Goal: Information Seeking & Learning: Learn about a topic

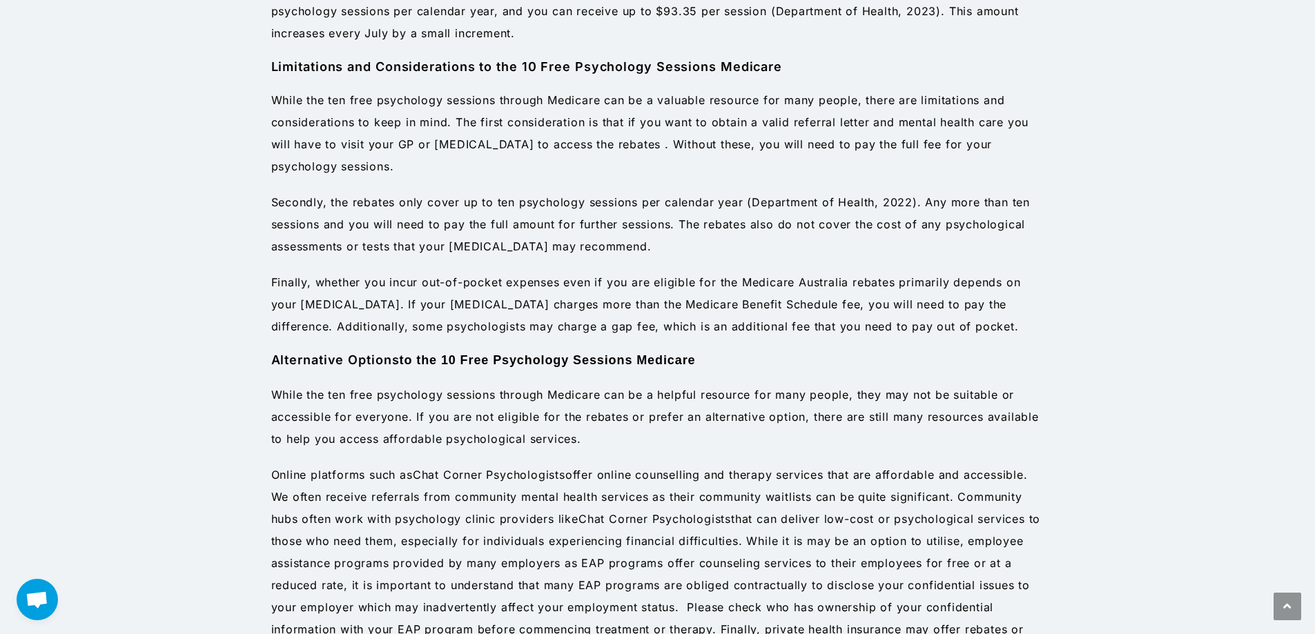
scroll to position [1519, 0]
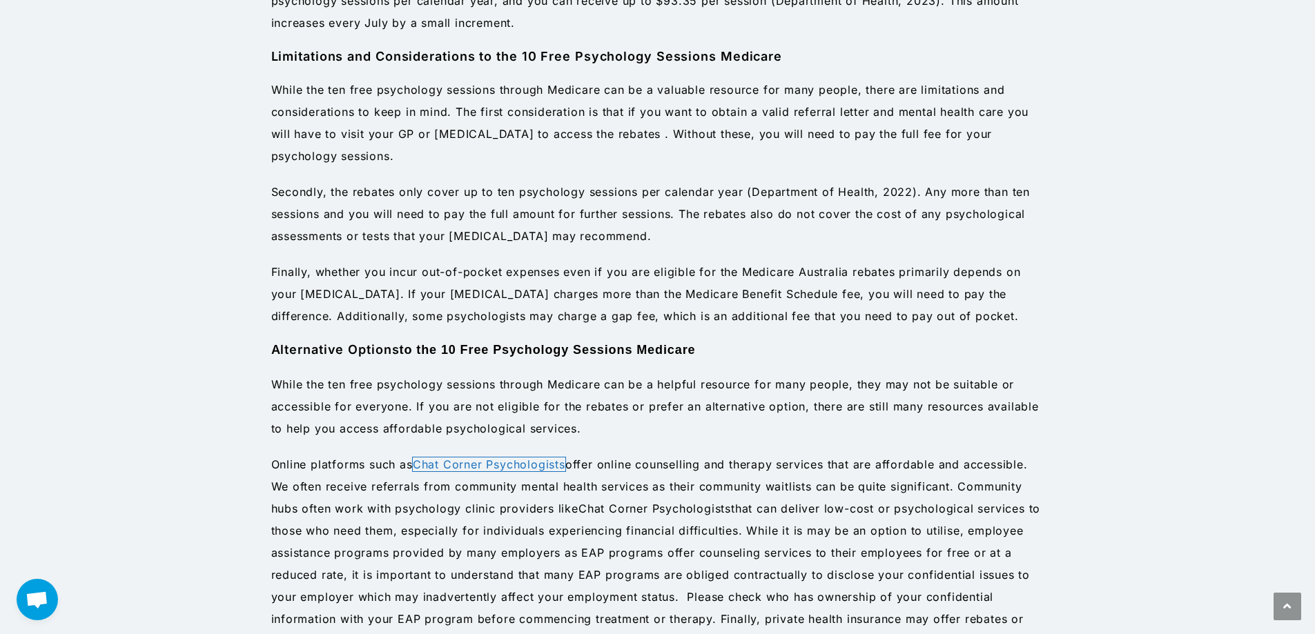
click at [441, 465] on link "Chat Corner Psychologists" at bounding box center [489, 465] width 153 height 14
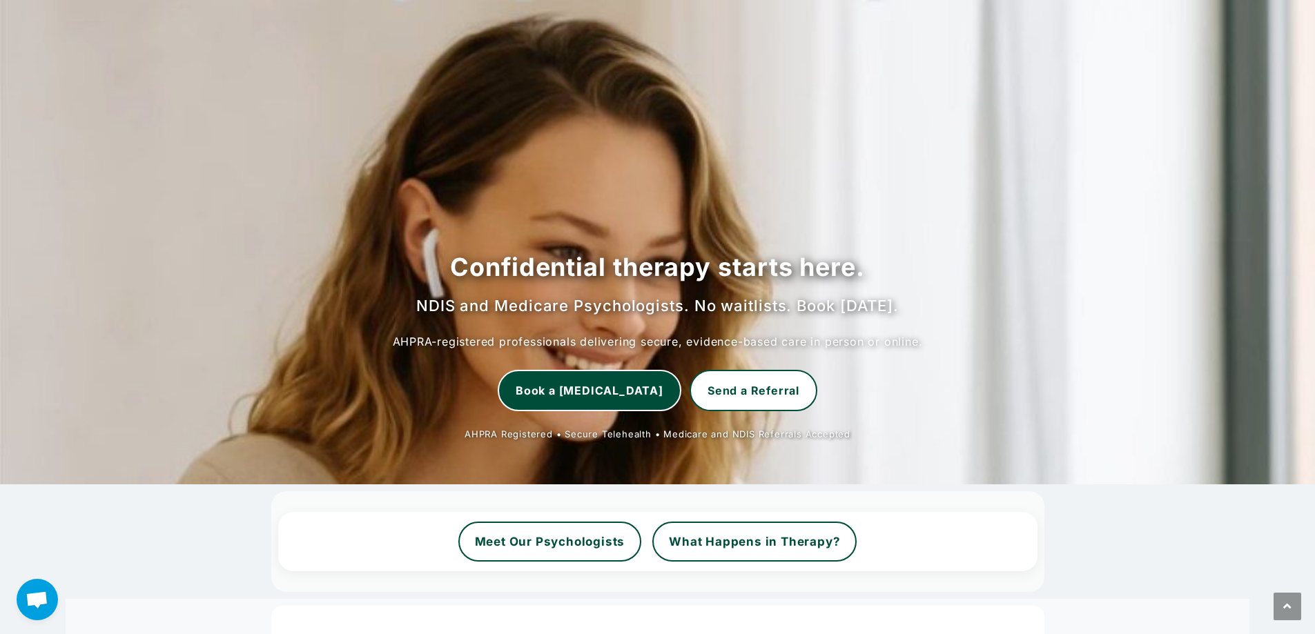
scroll to position [276, 0]
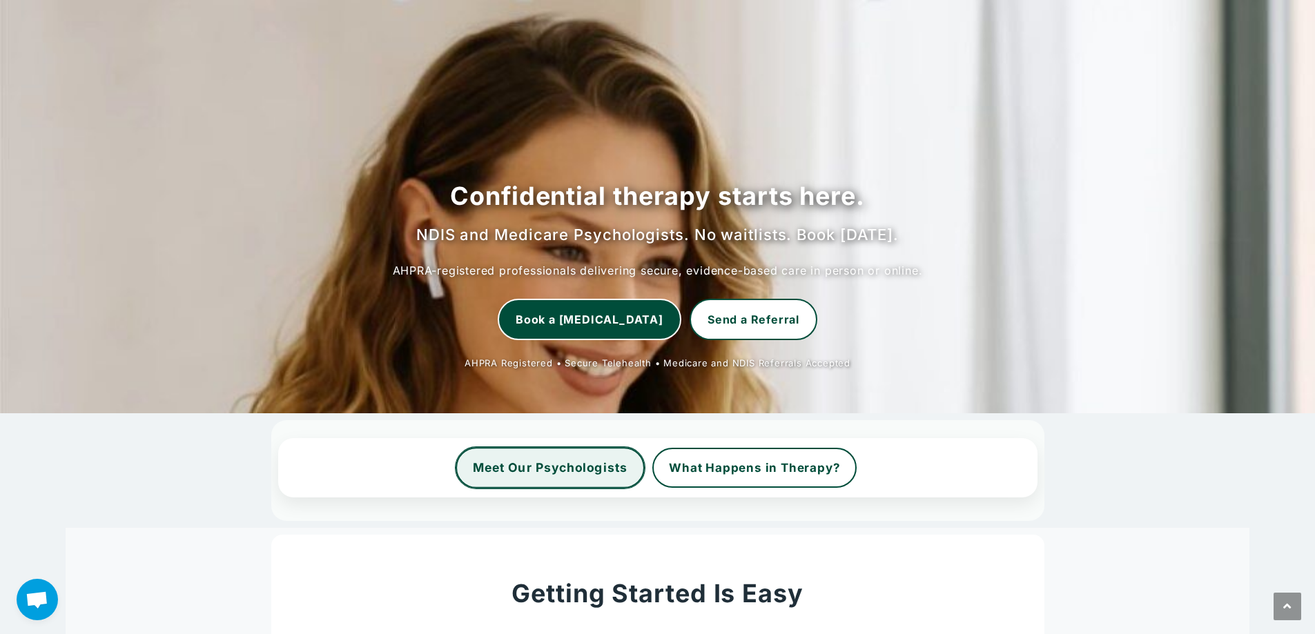
click at [568, 467] on link "Meet Our Psychologists" at bounding box center [550, 467] width 189 height 41
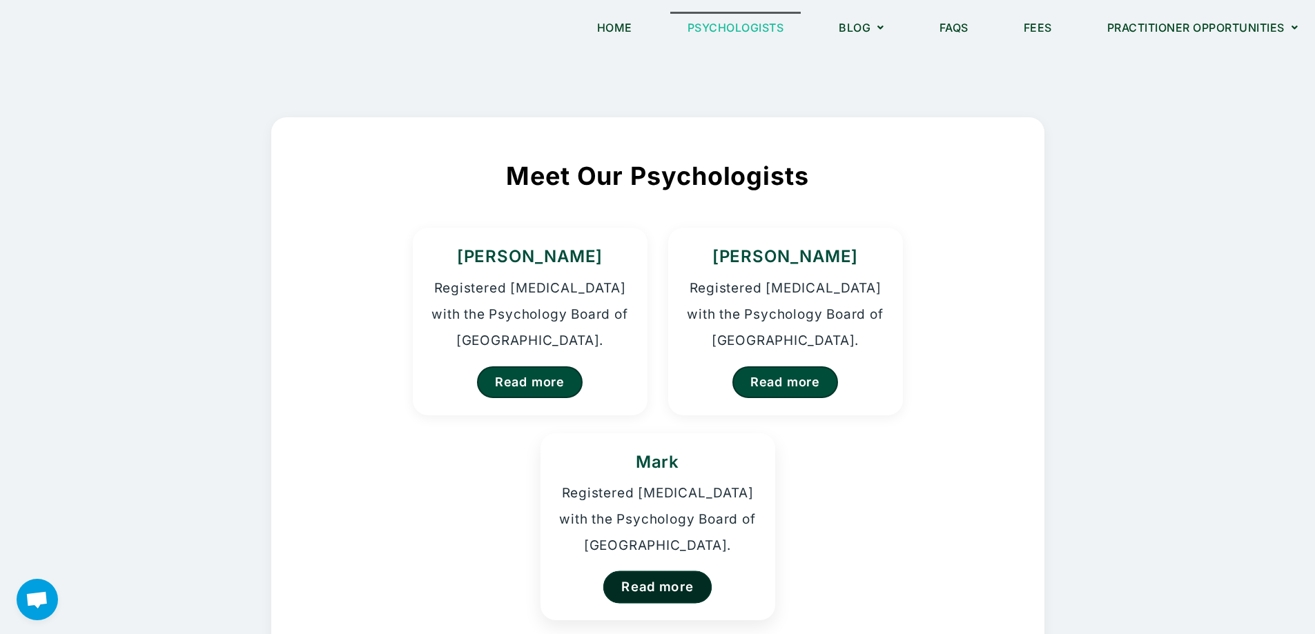
click at [668, 585] on link "Read more" at bounding box center [657, 587] width 109 height 32
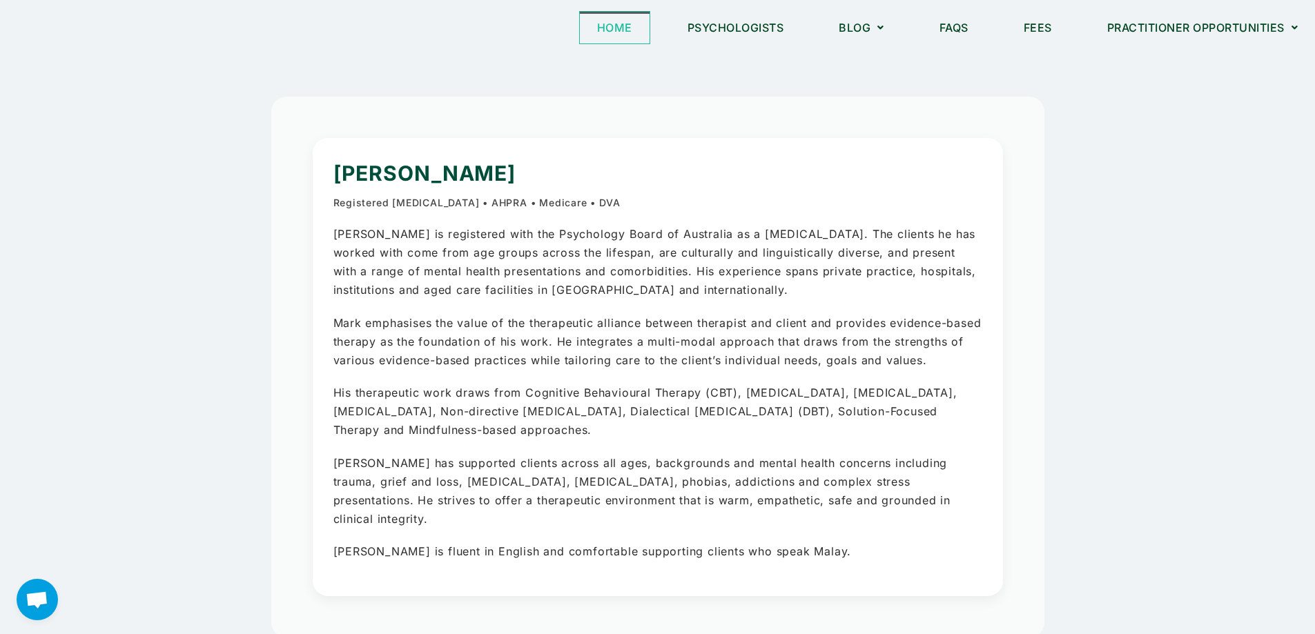
click at [604, 26] on link "Home" at bounding box center [615, 28] width 70 height 32
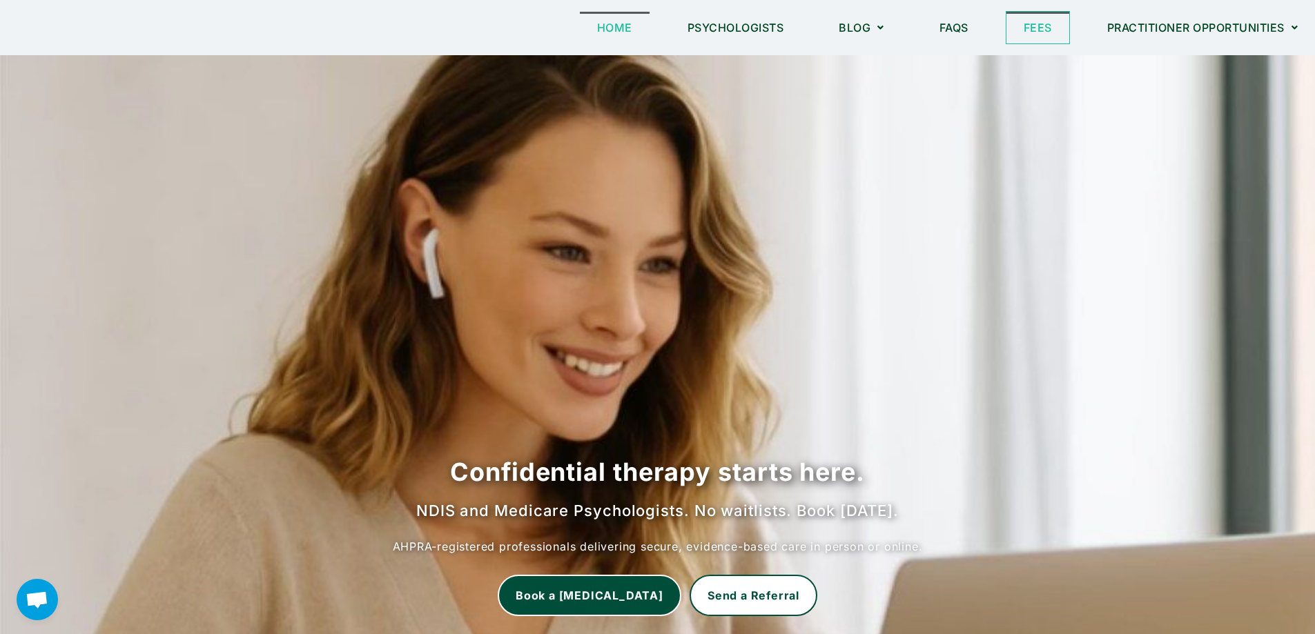
click at [1030, 26] on link "Fees" at bounding box center [1038, 28] width 63 height 32
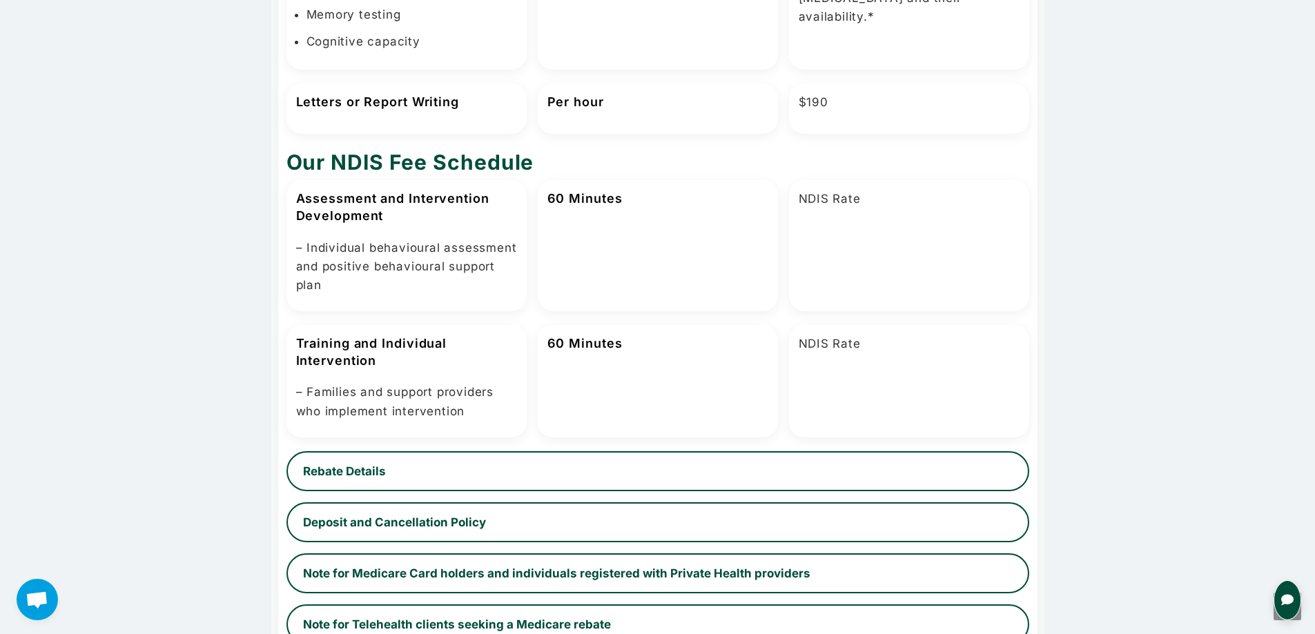
scroll to position [828, 0]
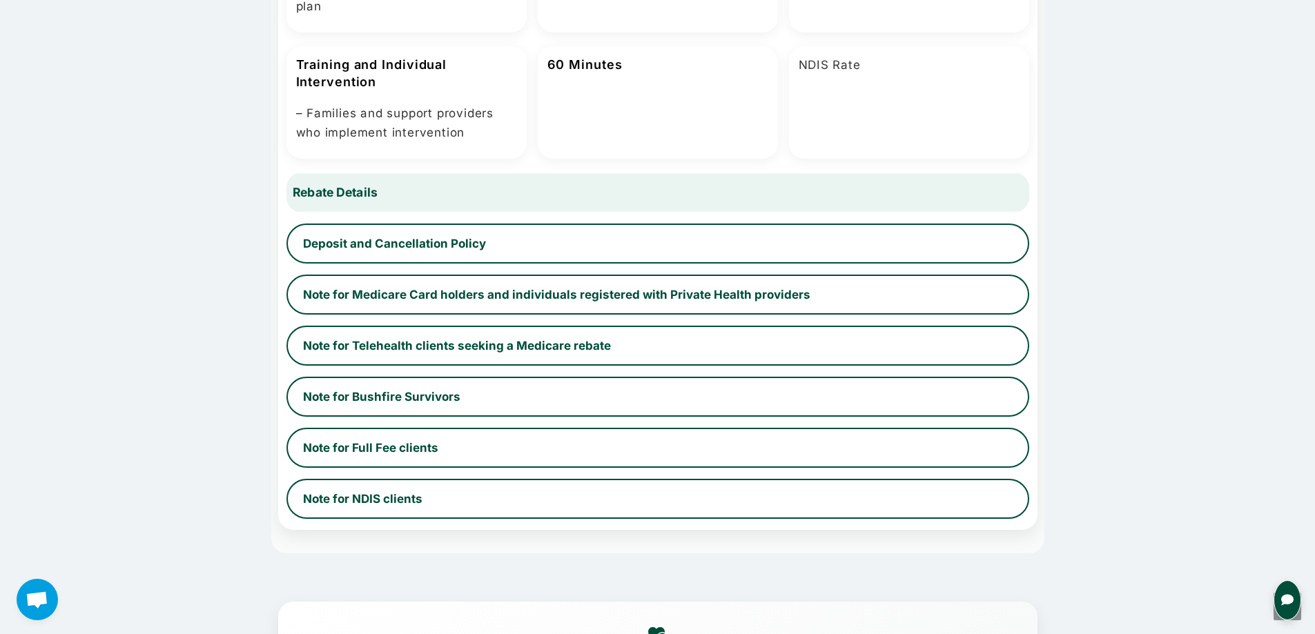
click at [943, 192] on button "Rebate Details" at bounding box center [657, 192] width 765 height 41
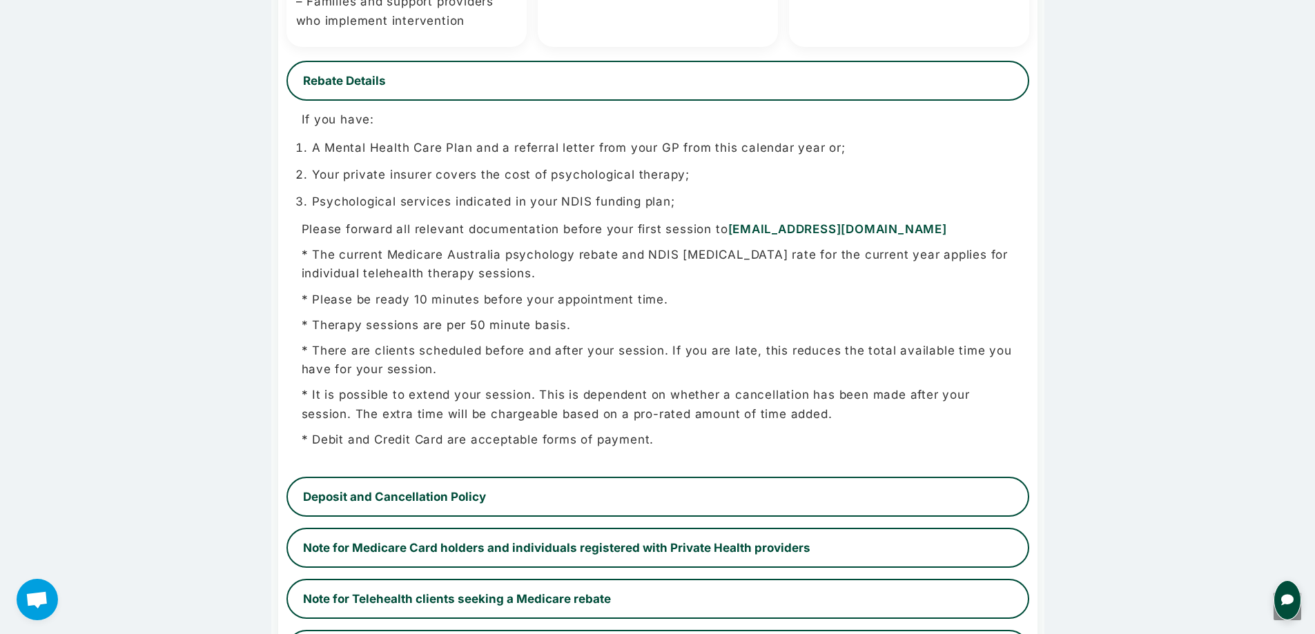
scroll to position [967, 0]
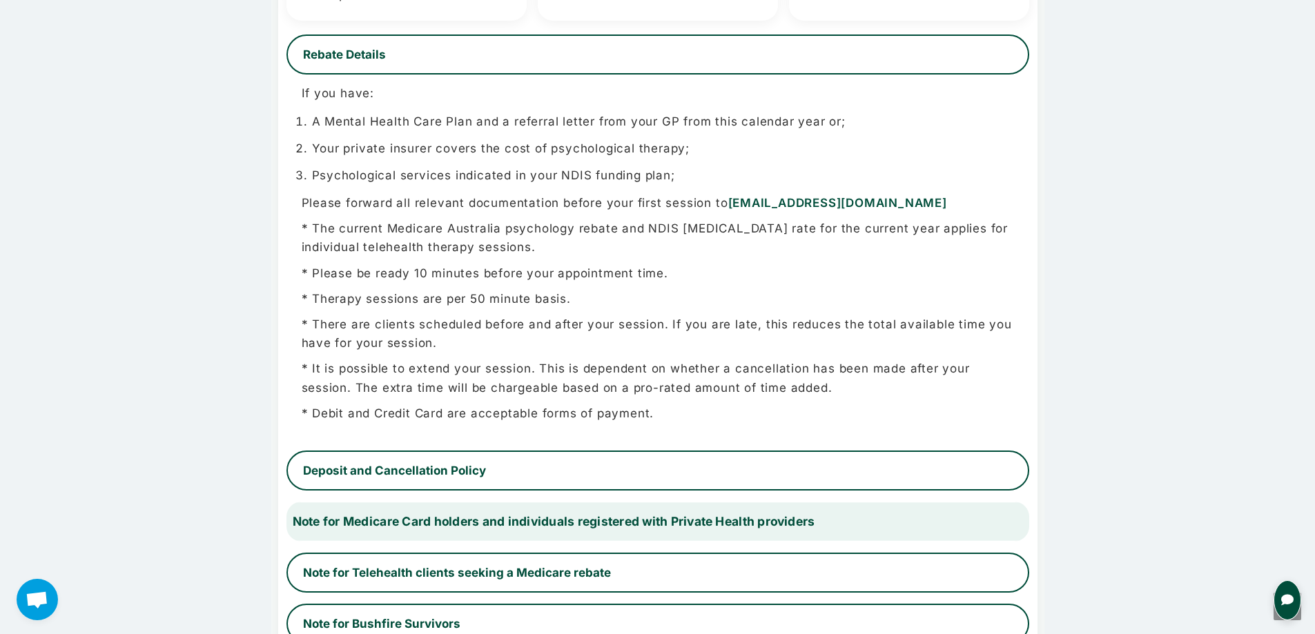
click at [873, 525] on button "Note for Medicare Card holders and individuals registered with Private Health p…" at bounding box center [657, 521] width 765 height 41
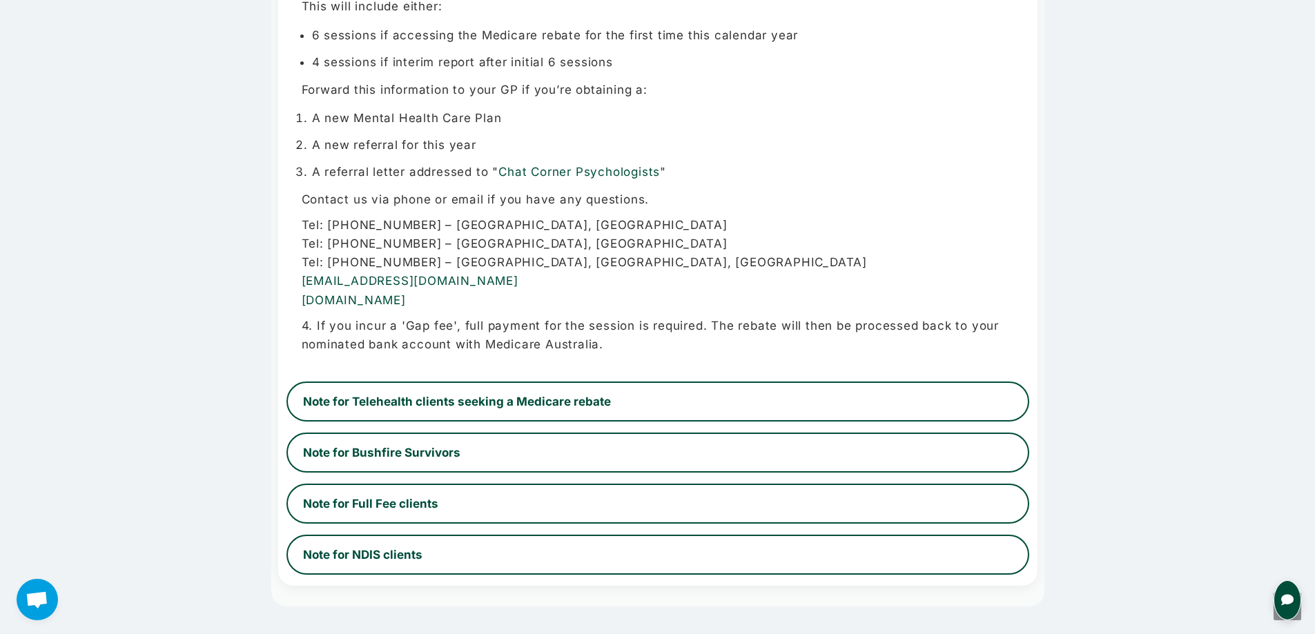
scroll to position [1450, 0]
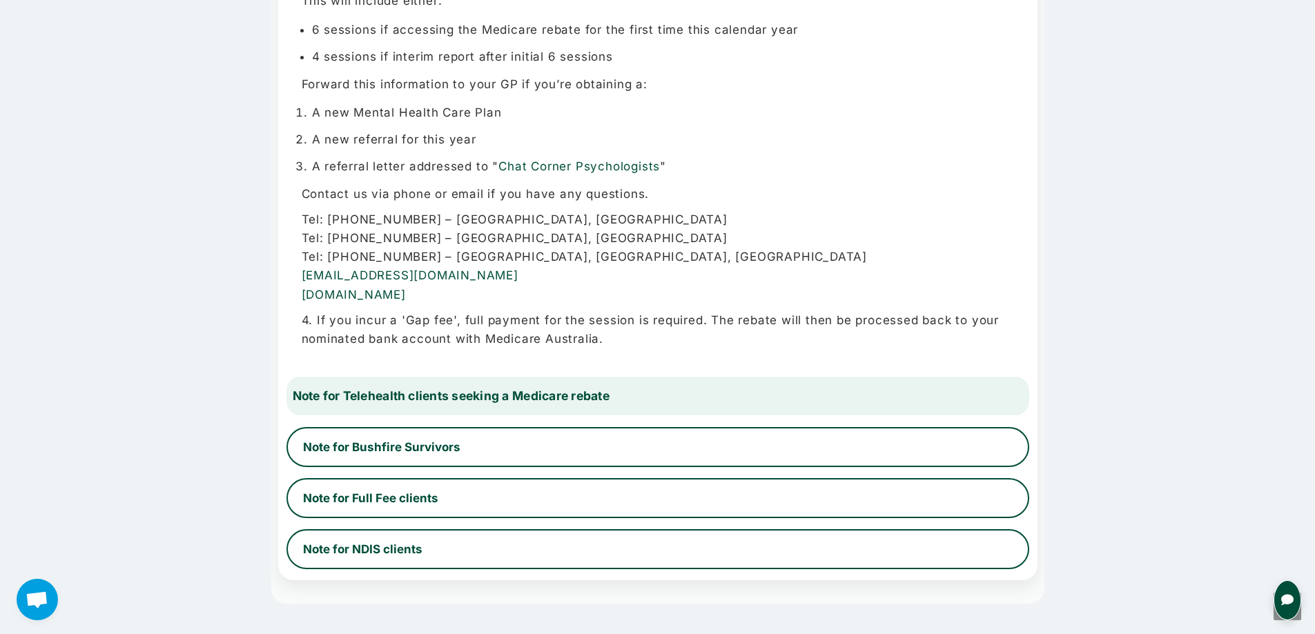
click at [777, 394] on button "Note for Telehealth clients seeking a Medicare rebate" at bounding box center [657, 396] width 765 height 41
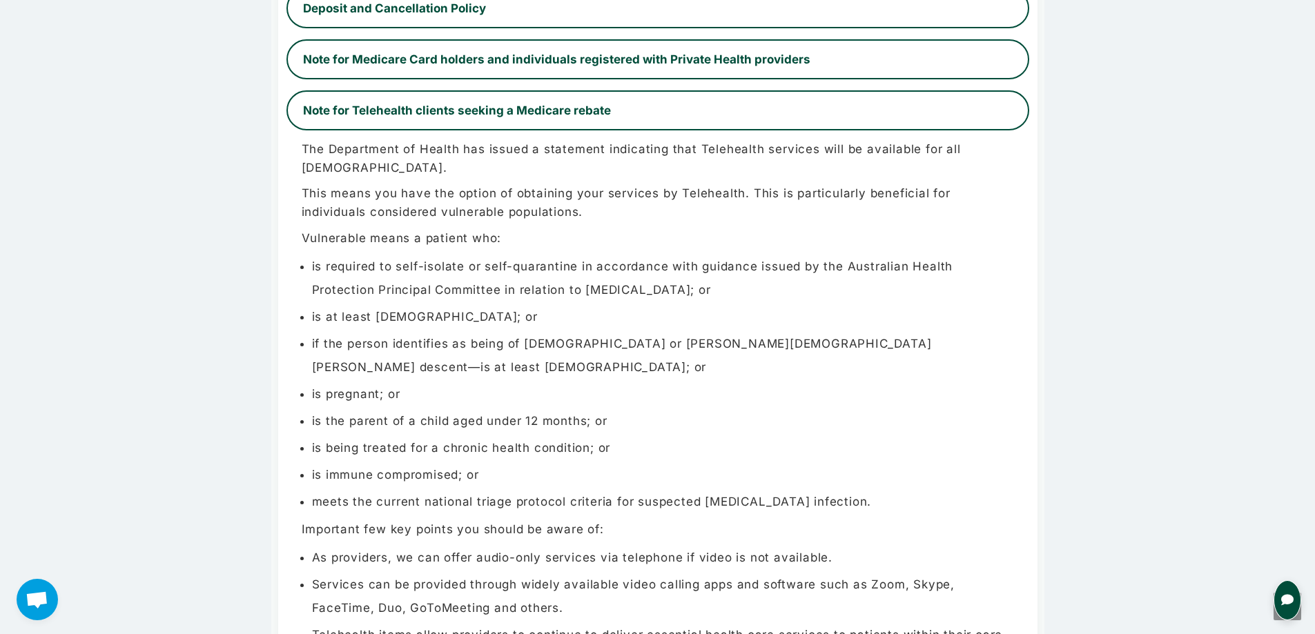
scroll to position [1036, 0]
